Goal: Transaction & Acquisition: Purchase product/service

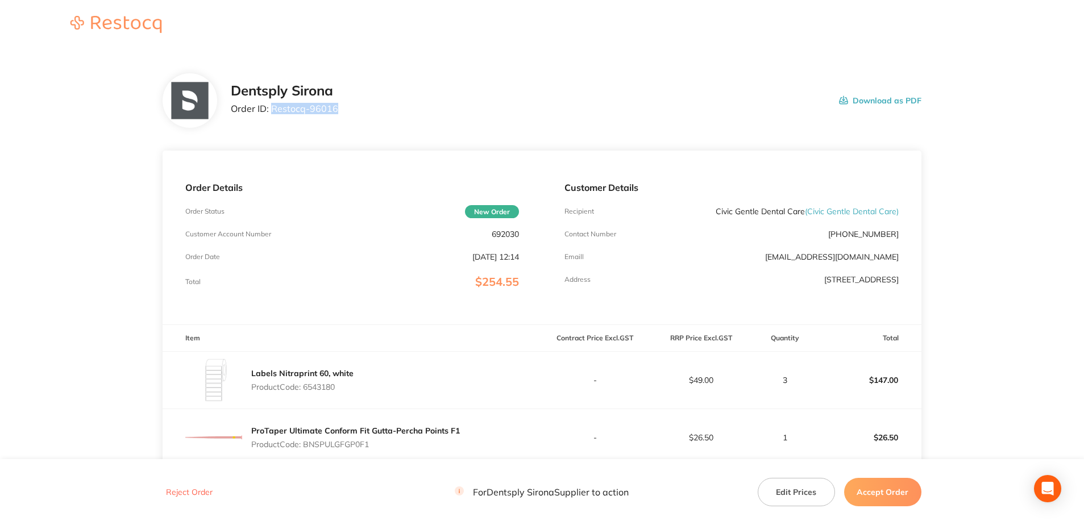
drag, startPoint x: 329, startPoint y: 108, endPoint x: 274, endPoint y: 109, distance: 55.7
click at [274, 109] on div "Dentsply Sirona Order ID: Restocq- 96016 Download as PDF" at bounding box center [576, 100] width 691 height 35
copy p "Restocq- 96016"
drag, startPoint x: 314, startPoint y: 98, endPoint x: 375, endPoint y: 73, distance: 65.3
click at [375, 73] on div "Dentsply Sirona Order ID: Restocq- 96016 Download as PDF" at bounding box center [542, 100] width 759 height 55
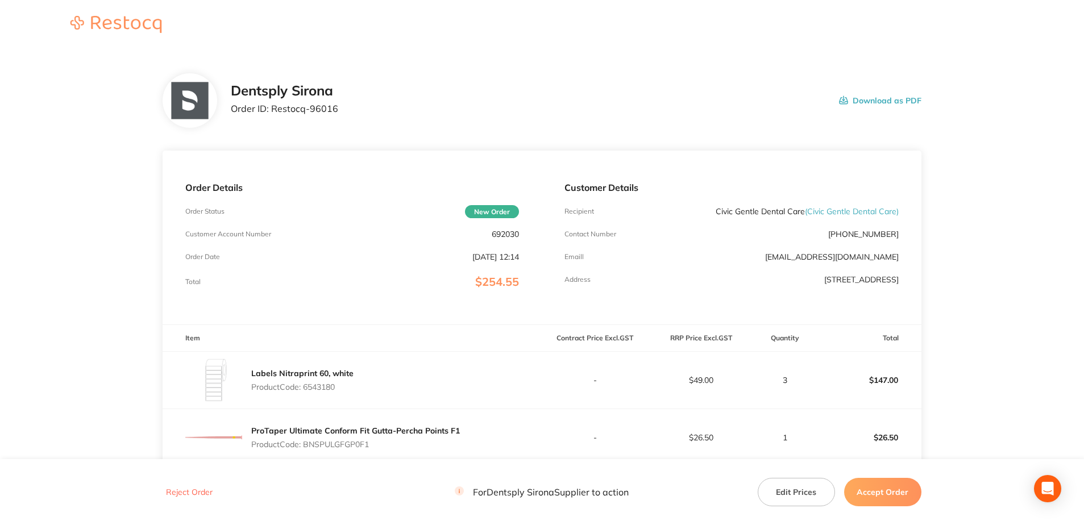
click at [357, 105] on div "Dentsply Sirona Order ID: Restocq- 96016 Download as PDF" at bounding box center [576, 100] width 691 height 35
drag, startPoint x: 320, startPoint y: 110, endPoint x: 274, endPoint y: 111, distance: 46.1
click at [274, 111] on div "Dentsply Sirona Order ID: Restocq- 96016 Download as PDF" at bounding box center [576, 100] width 691 height 35
copy p "Restocq- 96016"
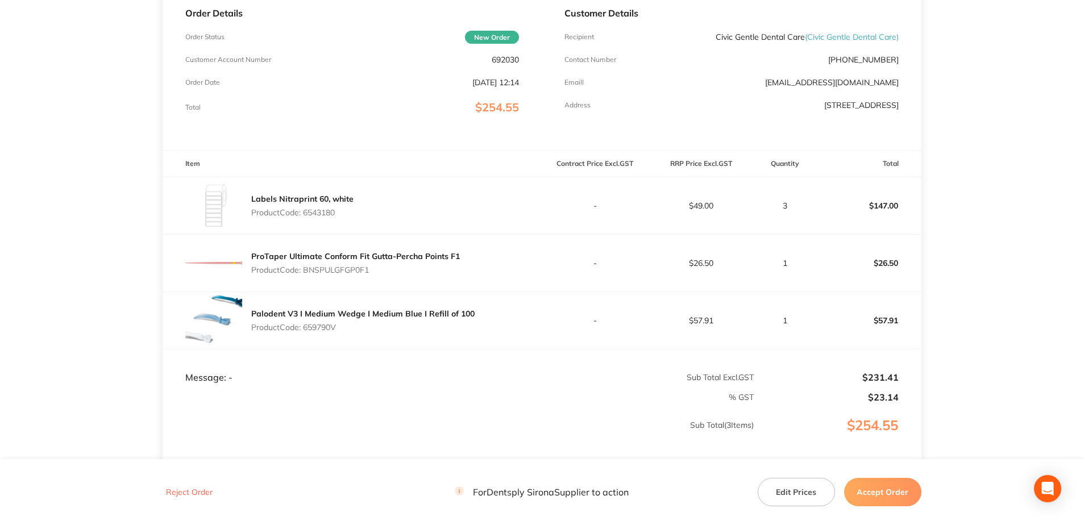
scroll to position [163, 0]
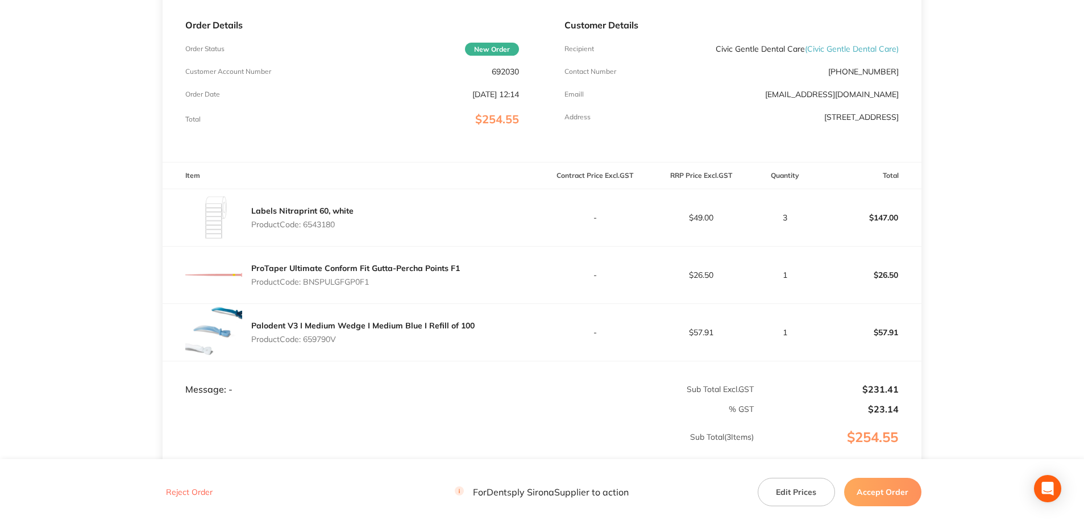
drag, startPoint x: 340, startPoint y: 225, endPoint x: 306, endPoint y: 225, distance: 33.5
click at [306, 225] on p "Product Code: 6543180" at bounding box center [302, 224] width 102 height 9
copy p "6543180"
drag, startPoint x: 376, startPoint y: 286, endPoint x: 307, endPoint y: 286, distance: 69.4
click at [307, 286] on p "Product Code: BNSPULGFGP0F1" at bounding box center [355, 281] width 209 height 9
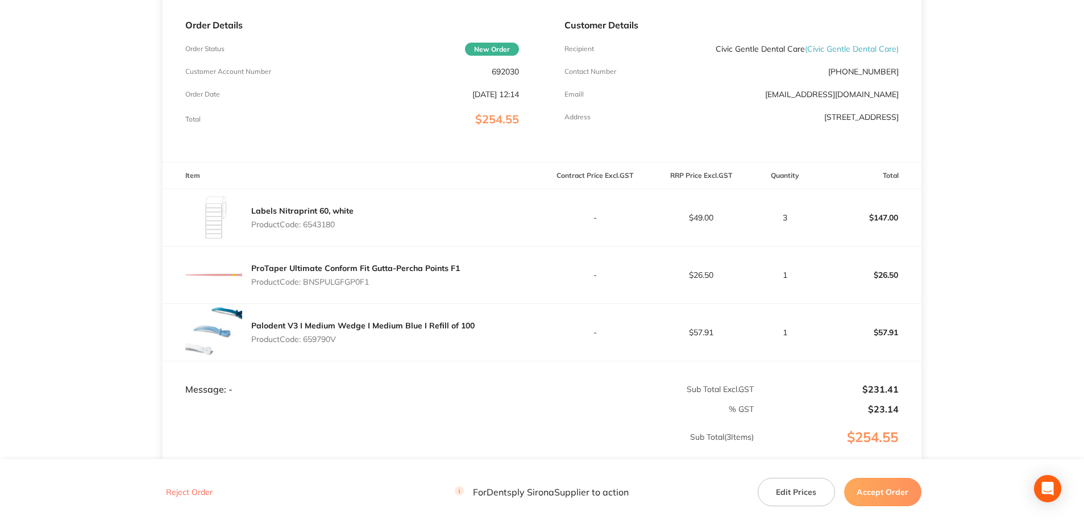
copy p "BNSPULGFGP0F1"
drag, startPoint x: 338, startPoint y: 345, endPoint x: 307, endPoint y: 345, distance: 31.3
click at [307, 345] on div "Palodent V3 I Medium Wedge I Medium Blue I Refill of 100 Product Code: 659790V" at bounding box center [362, 333] width 223 height 32
copy p "659790V"
click at [811, 378] on button "Accept Order" at bounding box center [882, 492] width 77 height 28
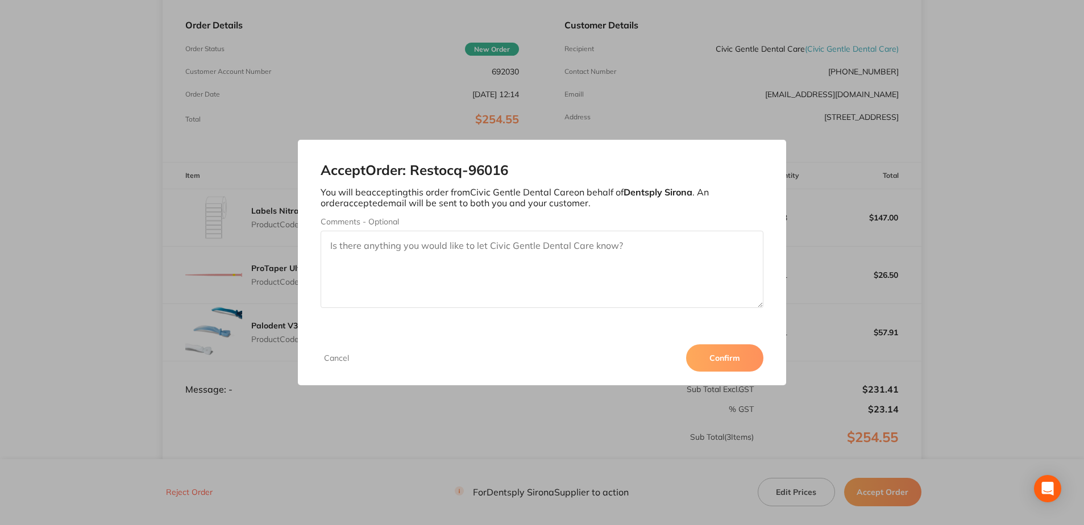
click at [736, 358] on button "Confirm" at bounding box center [724, 358] width 77 height 27
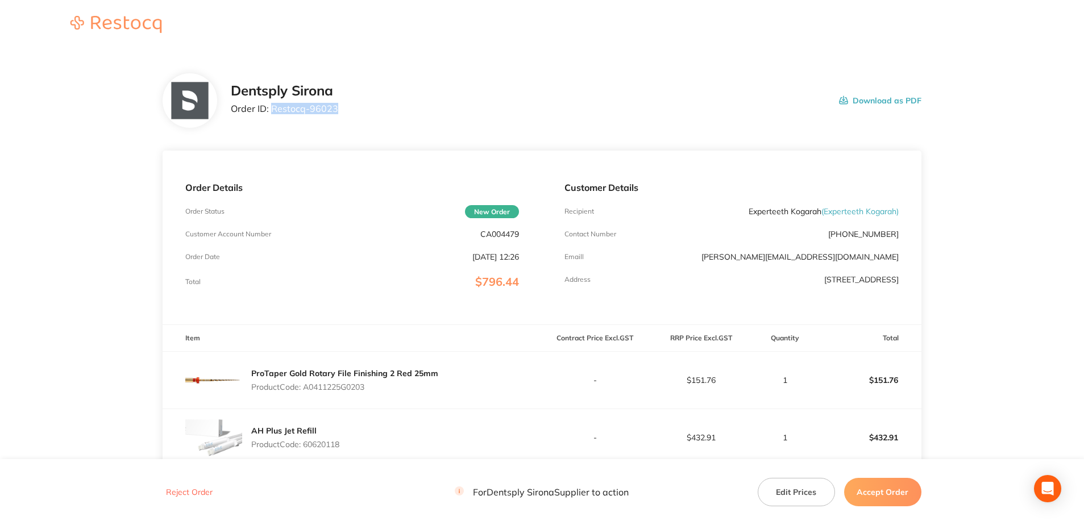
drag, startPoint x: 338, startPoint y: 115, endPoint x: 272, endPoint y: 112, distance: 66.6
click at [272, 112] on div "Dentsply Sirona Order ID: Restocq- 96023 Download as PDF" at bounding box center [576, 100] width 691 height 35
copy p "Restocq- 96023"
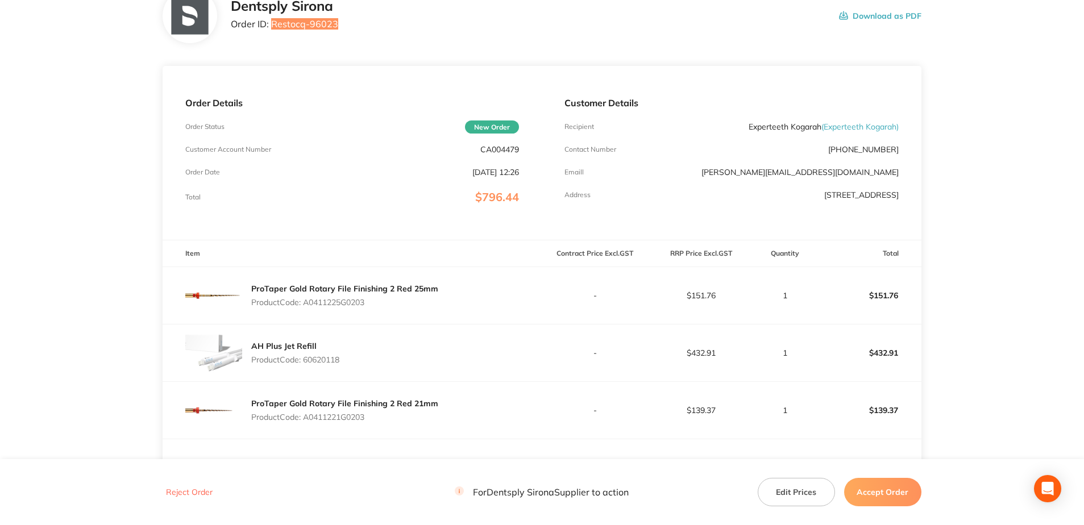
scroll to position [114, 0]
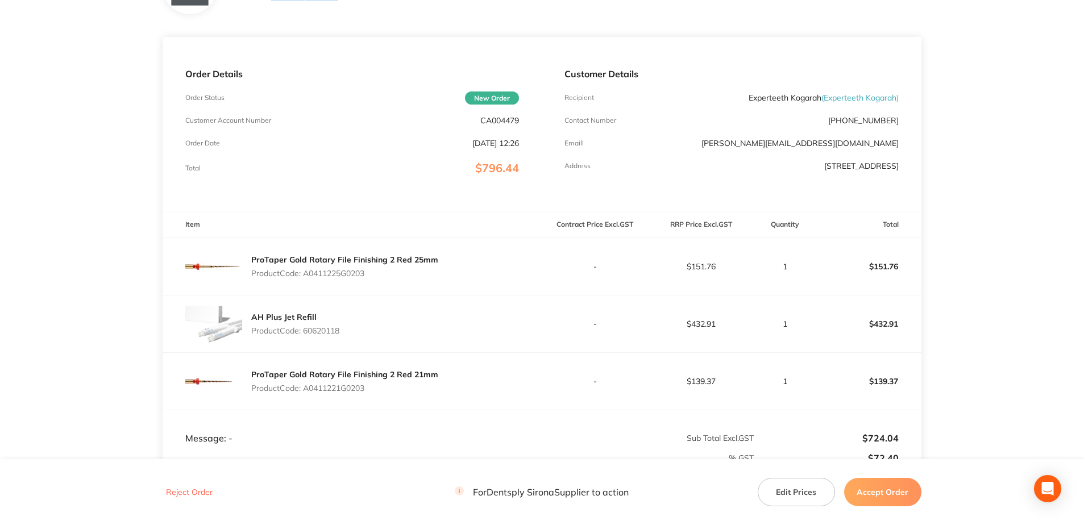
drag, startPoint x: 345, startPoint y: 278, endPoint x: 305, endPoint y: 279, distance: 39.8
click at [305, 279] on div "ProTaper Gold Rotary File Finishing 2 Red 25mm Product Code: A0411225G0203" at bounding box center [344, 267] width 187 height 32
copy p "A0411225G0203"
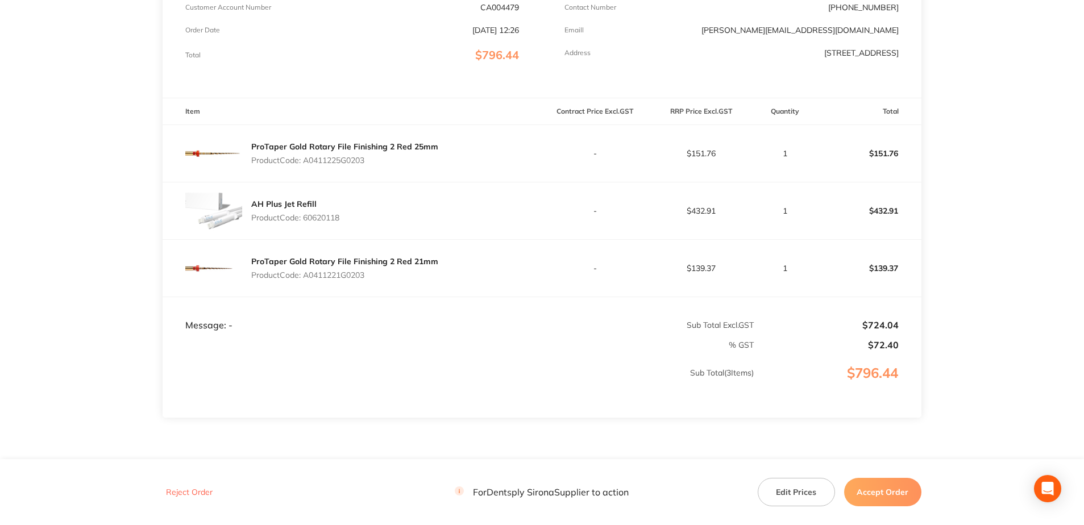
scroll to position [227, 0]
drag, startPoint x: 346, startPoint y: 219, endPoint x: 307, endPoint y: 219, distance: 39.2
click at [307, 219] on div "AH Plus Jet Refill Product Code: 60620118" at bounding box center [352, 210] width 379 height 57
copy p "60620118"
click at [364, 271] on p "Product Code: A0411221G0203" at bounding box center [344, 274] width 187 height 9
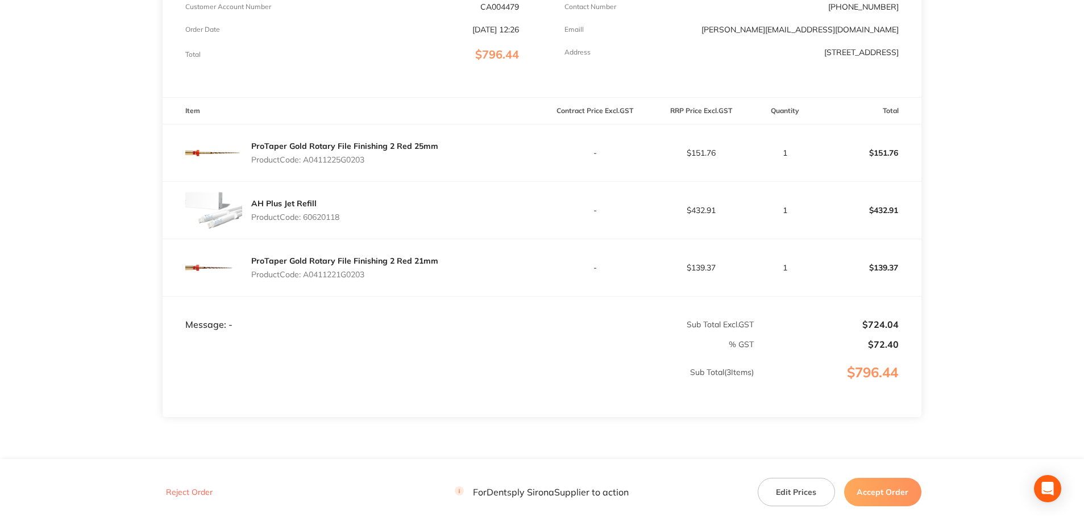
drag, startPoint x: 370, startPoint y: 271, endPoint x: 308, endPoint y: 277, distance: 62.2
click at [308, 277] on p "Product Code: A0411221G0203" at bounding box center [344, 274] width 187 height 9
copy p "A0411221G0203"
click at [811, 378] on button "Accept Order" at bounding box center [882, 492] width 77 height 28
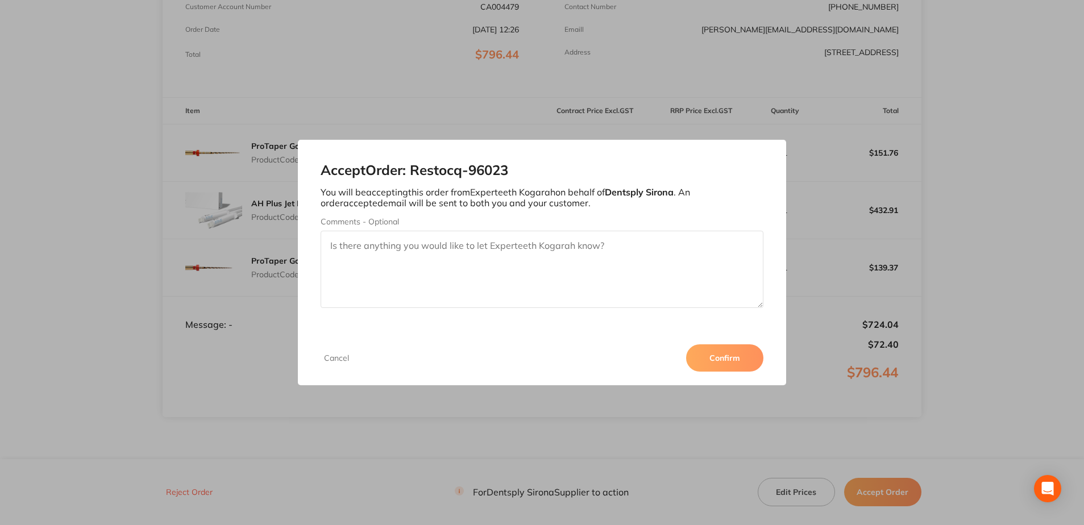
click at [724, 358] on button "Confirm" at bounding box center [724, 358] width 77 height 27
